Goal: Navigation & Orientation: Find specific page/section

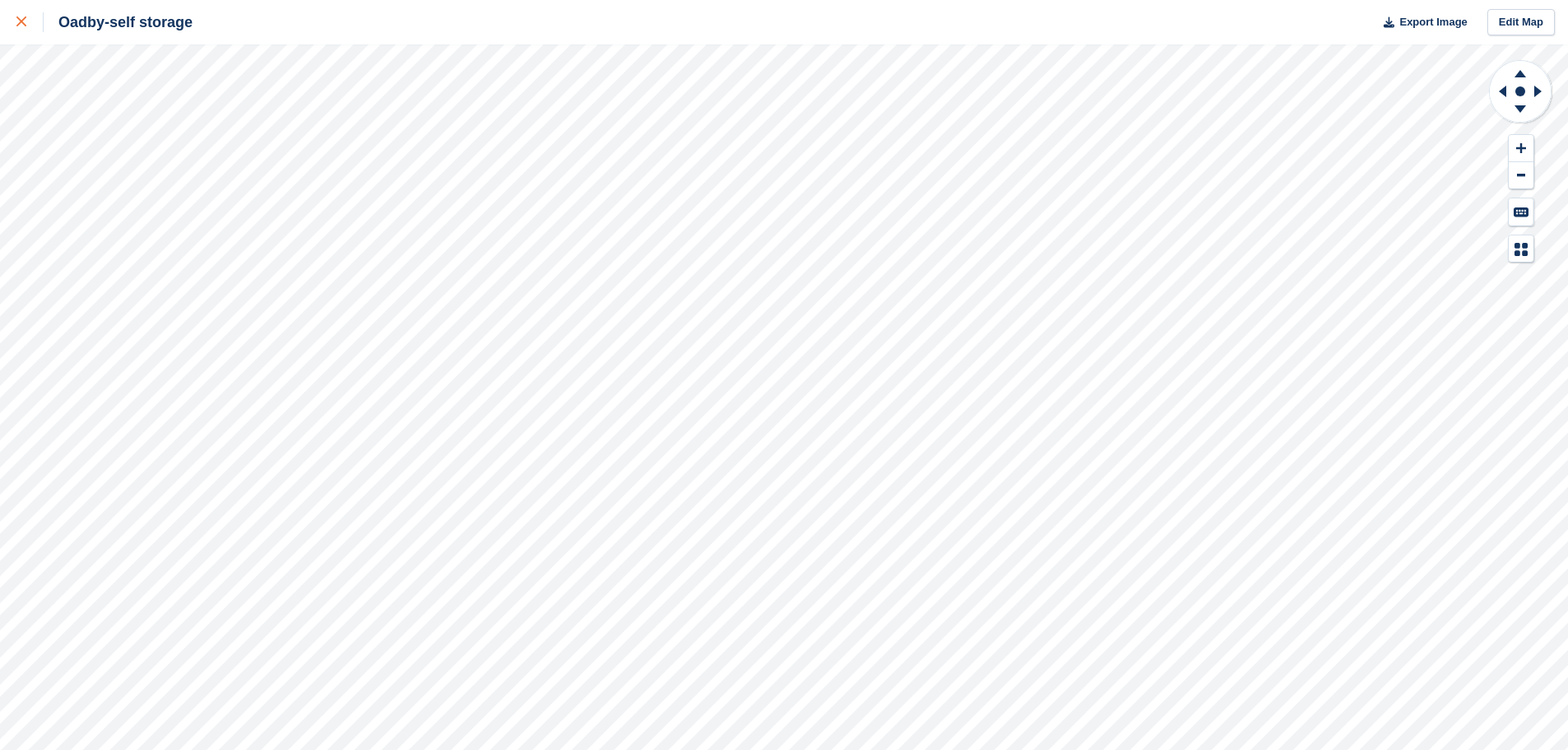
click at [19, 24] on icon at bounding box center [21, 21] width 10 height 10
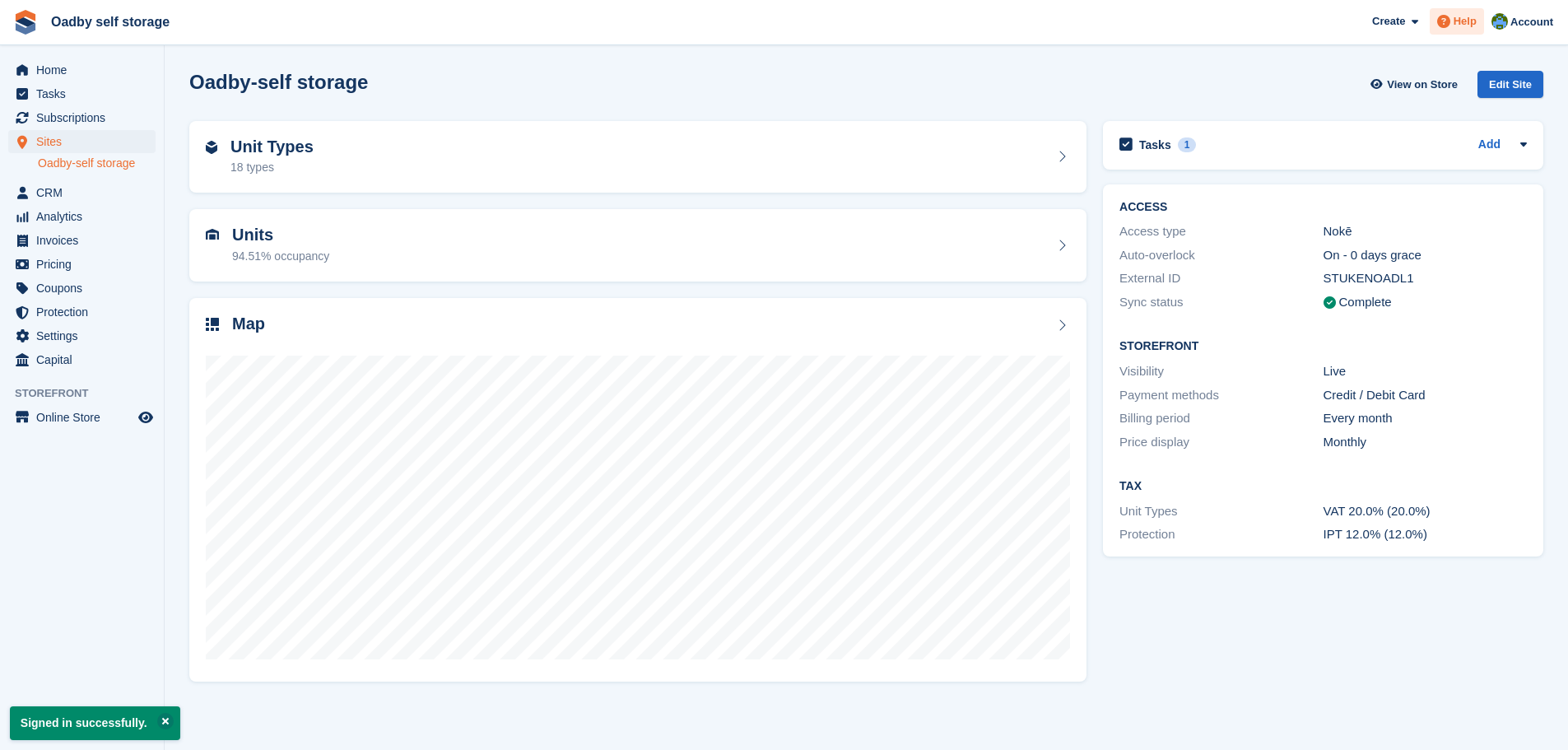
click at [1444, 25] on icon at bounding box center [1443, 21] width 13 height 13
